Goal: Information Seeking & Learning: Learn about a topic

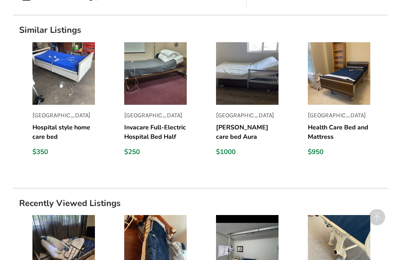
scroll to position [572, 0]
click at [168, 93] on img at bounding box center [155, 74] width 63 height 63
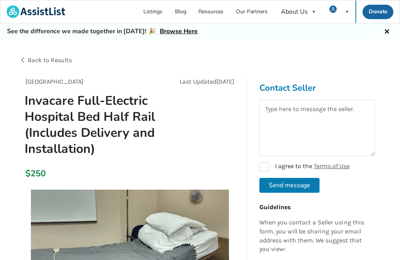
click at [26, 59] on div "Back to Results" at bounding box center [109, 60] width 181 height 22
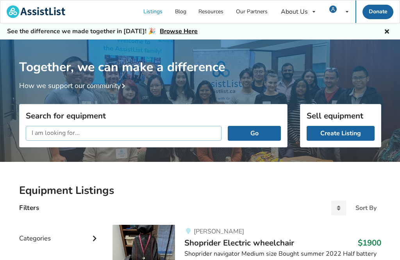
click at [186, 133] on input "text" at bounding box center [124, 133] width 196 height 15
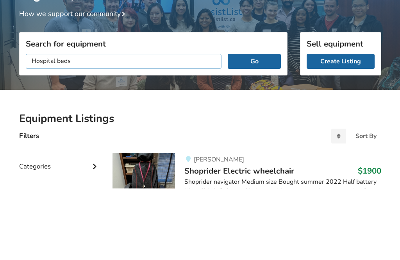
type input "Hospital beds"
click at [255, 126] on button "Go" at bounding box center [254, 133] width 53 height 15
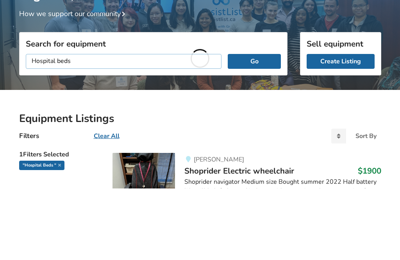
click at [255, 126] on button "Go" at bounding box center [254, 133] width 53 height 15
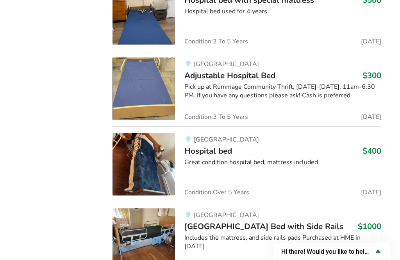
scroll to position [1340, 0]
